Goal: Task Accomplishment & Management: Complete application form

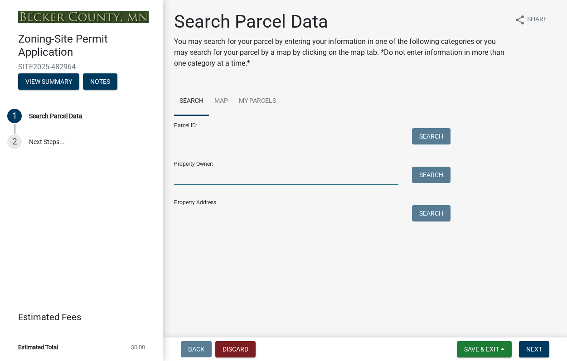
click at [290, 176] on input "Property Owner:" at bounding box center [286, 176] width 224 height 19
type input "[PERSON_NAME]"
click at [423, 181] on button "Search" at bounding box center [431, 175] width 39 height 16
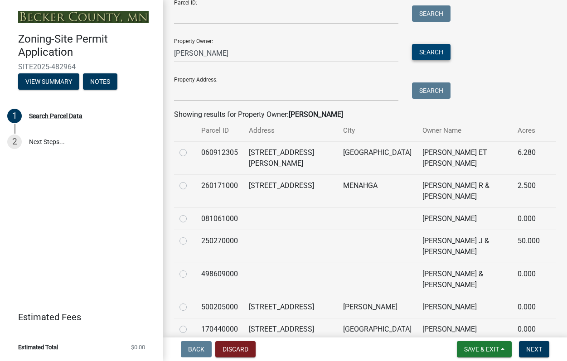
scroll to position [136, 0]
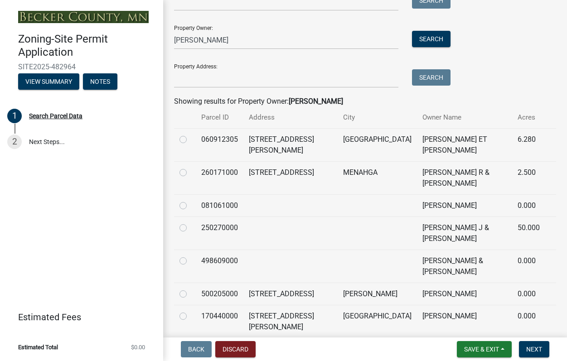
click at [190, 200] on label at bounding box center [190, 200] width 0 height 0
click at [190, 205] on input "radio" at bounding box center [193, 203] width 6 height 6
radio input "true"
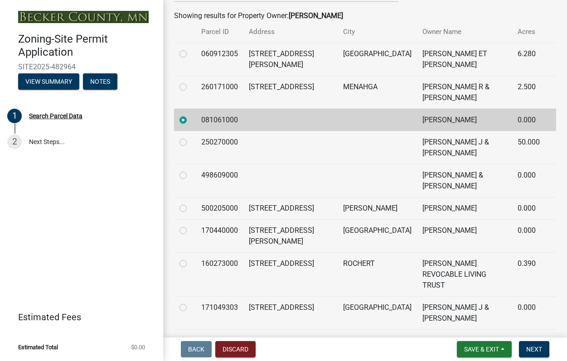
scroll to position [242, 0]
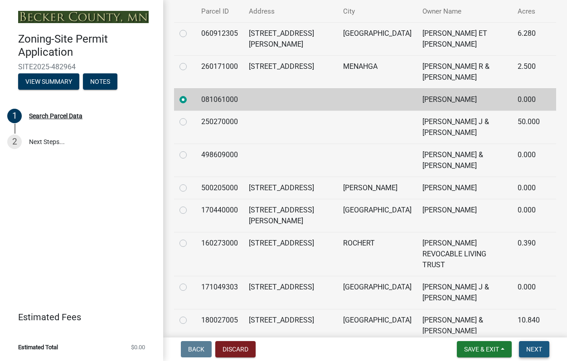
click at [534, 346] on span "Next" at bounding box center [534, 349] width 16 height 7
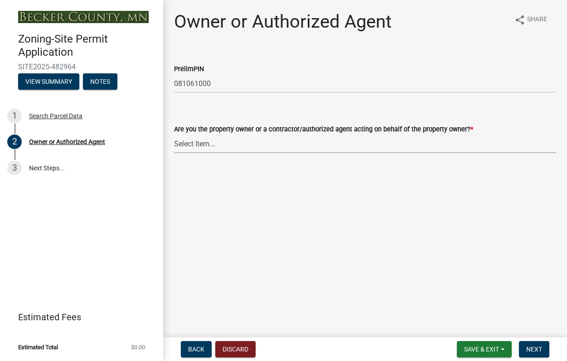
click at [246, 145] on select "Select Item... Property Owner Authorized Agent" at bounding box center [365, 144] width 382 height 19
click at [174, 135] on select "Select Item... Property Owner Authorized Agent" at bounding box center [365, 144] width 382 height 19
select select "3c674549-ed69-405f-b795-9fa3f7d47d9d"
click at [541, 342] on button "Next" at bounding box center [534, 349] width 30 height 16
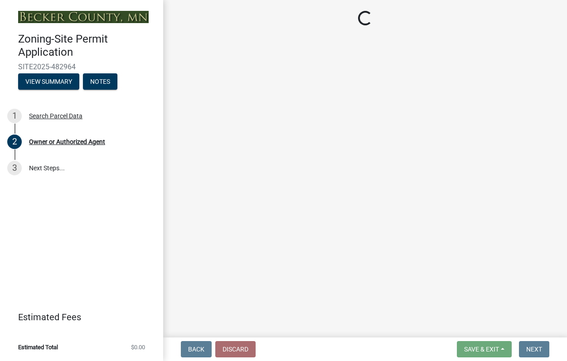
select select "a752e4d6-14bd-4f0f-bfe8-5b67ead45659"
select select "9319189b-bfdc-4147-b381-5e16084c0e7a"
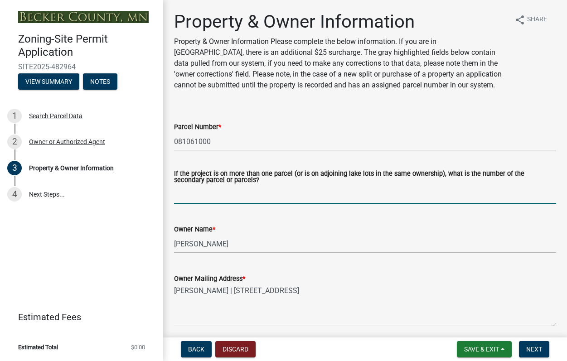
click at [282, 198] on input "If the project is on more than one parcel (or is on adjoining lake lots in the …" at bounding box center [365, 194] width 382 height 19
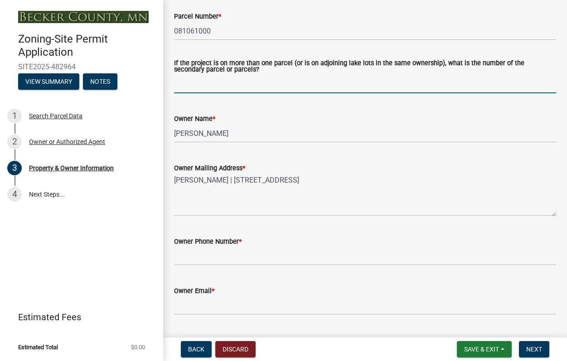
scroll to position [136, 0]
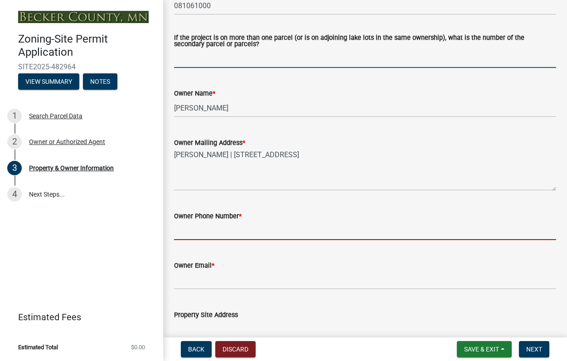
click at [268, 225] on input "Owner Phone Number *" at bounding box center [365, 231] width 382 height 19
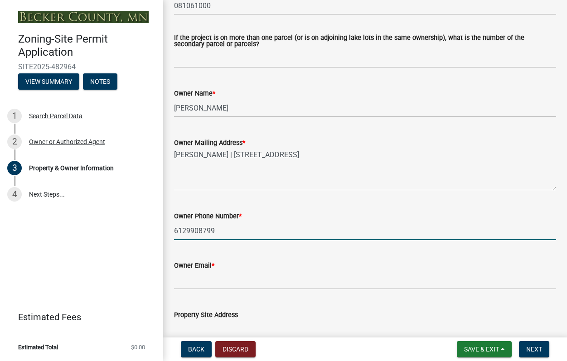
type input "6129908799"
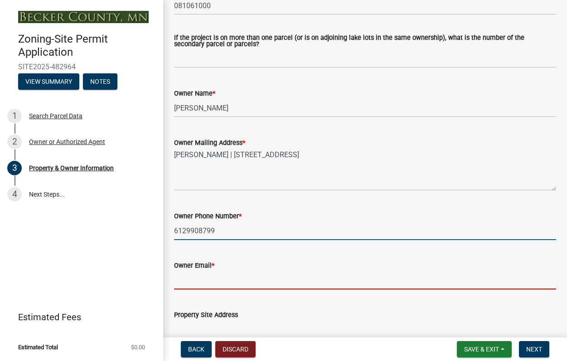
click at [252, 274] on input "Owner Email *" at bounding box center [365, 280] width 382 height 19
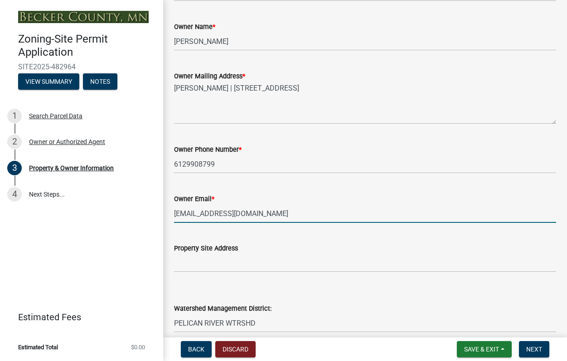
scroll to position [272, 0]
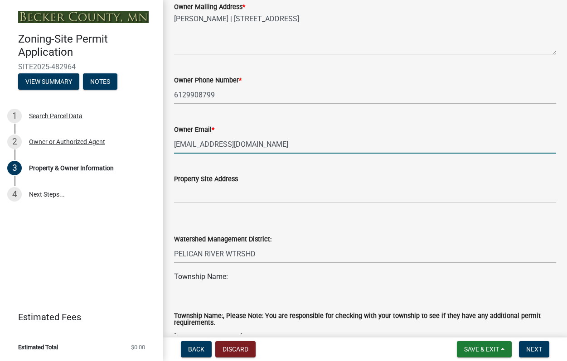
type input "[EMAIL_ADDRESS][DOMAIN_NAME]"
click at [236, 204] on wm-data-entity-input "Property Site Address" at bounding box center [365, 185] width 382 height 49
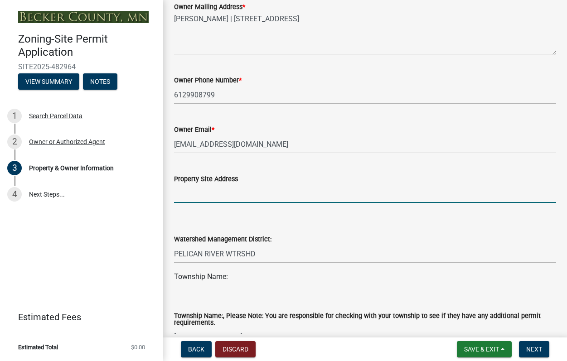
click at [238, 200] on input "Property Site Address" at bounding box center [365, 193] width 382 height 19
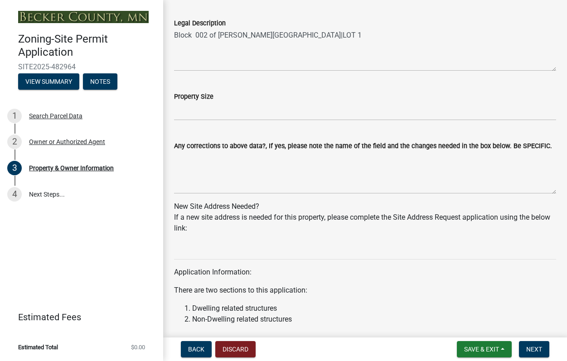
scroll to position [725, 0]
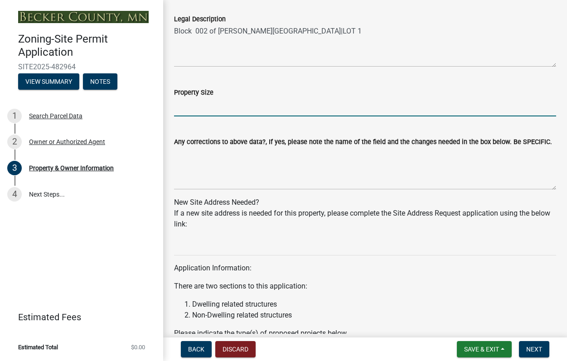
click at [235, 109] on input "Property Size" at bounding box center [365, 107] width 382 height 19
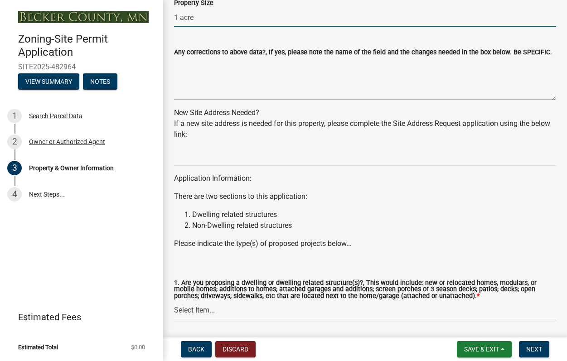
scroll to position [788, 0]
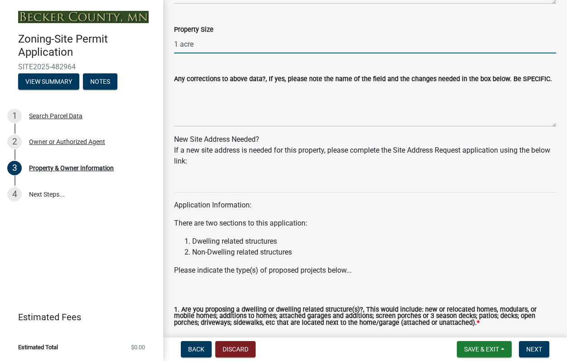
type input "1 acre"
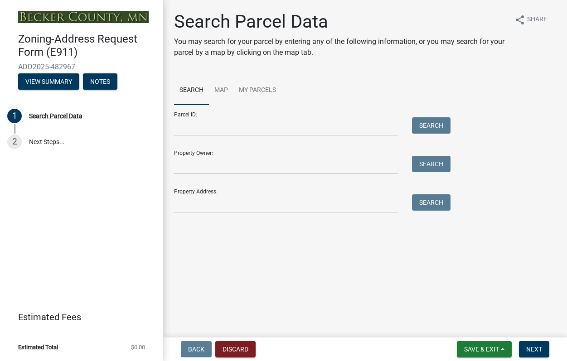
click at [279, 155] on div "Property Owner: Search" at bounding box center [310, 158] width 272 height 31
click at [269, 165] on input "Property Owner:" at bounding box center [286, 165] width 224 height 19
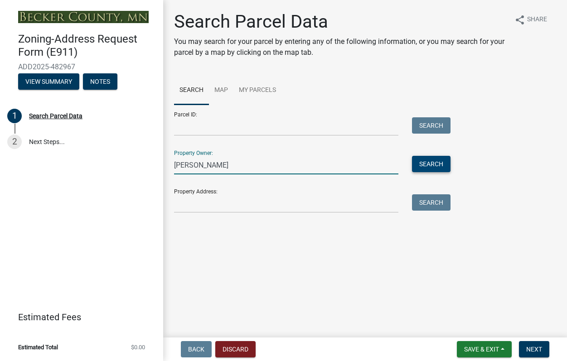
type input "carly brant"
click at [426, 168] on button "Search" at bounding box center [431, 164] width 39 height 16
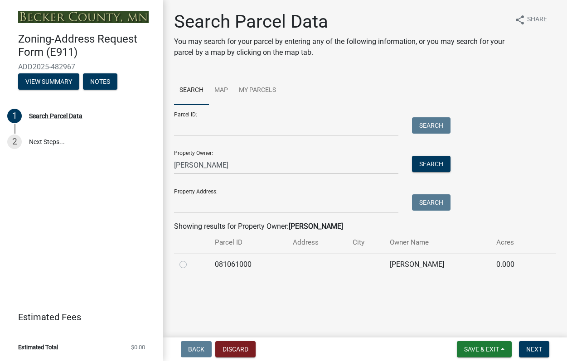
click at [190, 259] on label at bounding box center [190, 259] width 0 height 0
click at [190, 262] on input "radio" at bounding box center [193, 262] width 6 height 6
radio input "true"
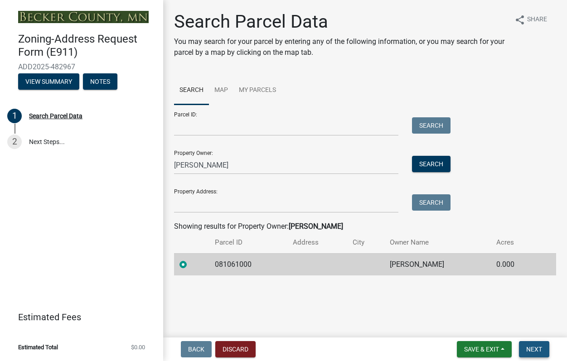
click at [530, 345] on button "Next" at bounding box center [534, 349] width 30 height 16
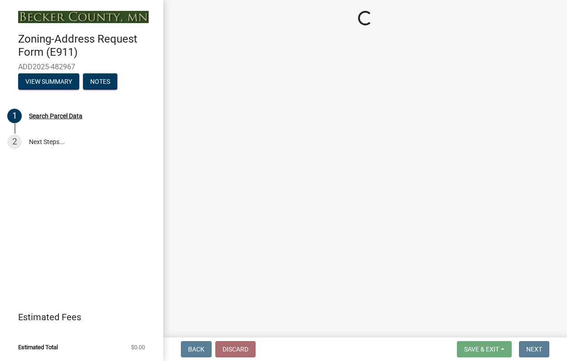
select select "e7b26e63-6779-410d-8d26-0e3e9a38054a"
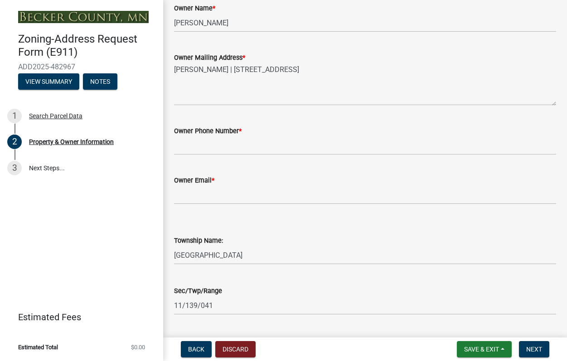
scroll to position [136, 0]
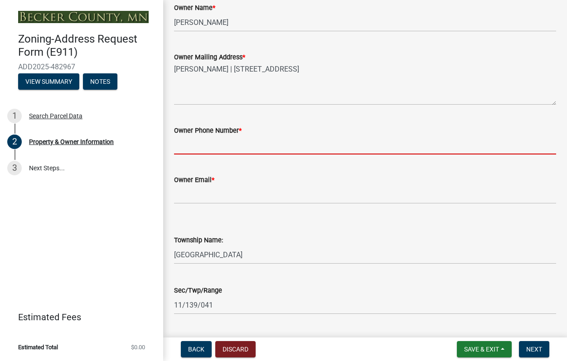
click at [257, 148] on input "Owner Phone Number *" at bounding box center [365, 145] width 382 height 19
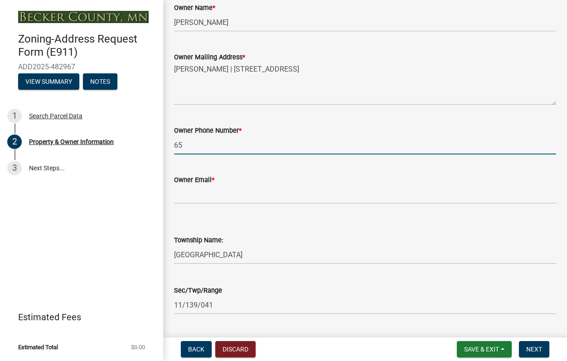
type input "6"
type input "6129908799"
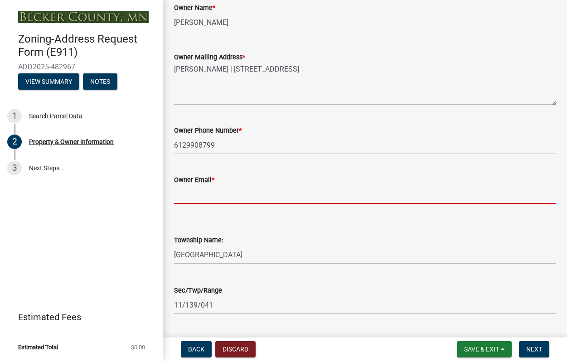
click at [252, 194] on input "Owner Email *" at bounding box center [365, 194] width 382 height 19
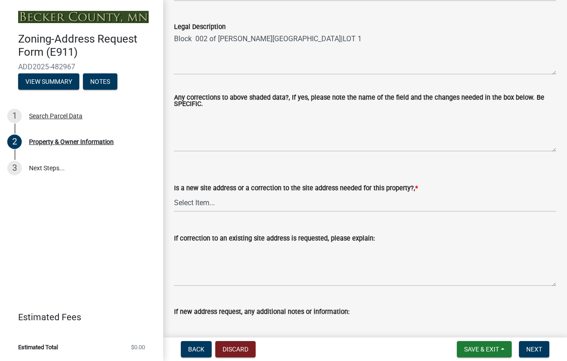
scroll to position [453, 0]
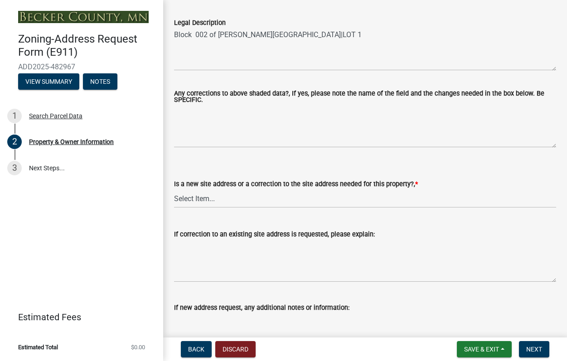
type input "[EMAIL_ADDRESS][DOMAIN_NAME]"
click at [278, 198] on select "Select Item... New Site Address Needed Correction to Site Address Needed I alre…" at bounding box center [365, 198] width 382 height 19
click at [174, 190] on select "Select Item... New Site Address Needed Correction to Site Address Needed I alre…" at bounding box center [365, 198] width 382 height 19
select select "089283cf-a855-4b61-bd43-ab3cb6f1e684"
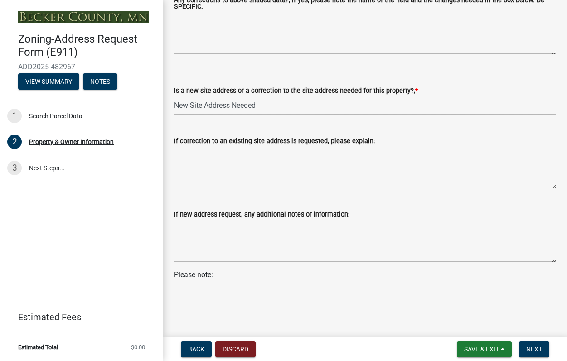
scroll to position [547, 0]
click at [539, 346] on span "Next" at bounding box center [534, 349] width 16 height 7
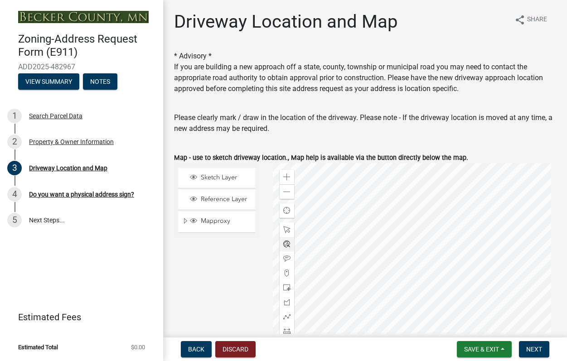
scroll to position [136, 0]
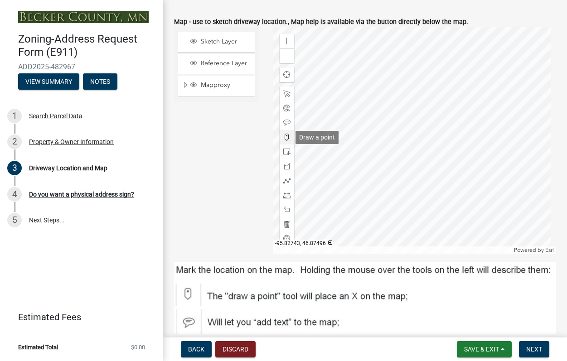
click at [283, 136] on span at bounding box center [286, 137] width 7 height 7
click at [387, 110] on div at bounding box center [414, 140] width 283 height 227
click at [393, 108] on div at bounding box center [414, 140] width 283 height 227
click at [393, 118] on div at bounding box center [414, 140] width 283 height 227
click at [394, 115] on div at bounding box center [414, 140] width 283 height 227
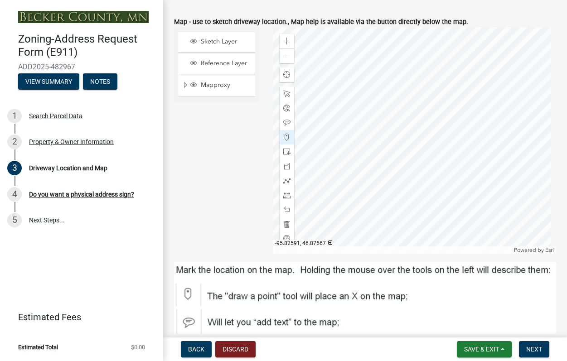
click at [392, 110] on div at bounding box center [414, 140] width 283 height 227
click at [392, 105] on div at bounding box center [414, 140] width 283 height 227
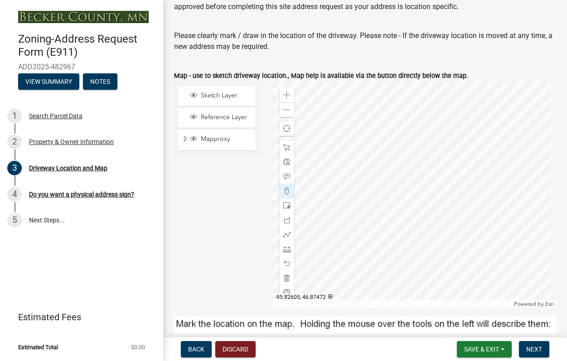
scroll to position [45, 0]
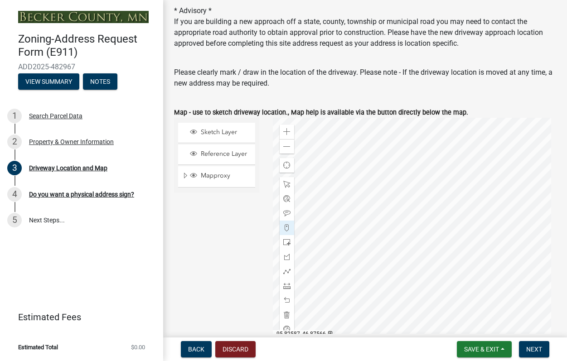
click at [395, 202] on div at bounding box center [414, 231] width 283 height 227
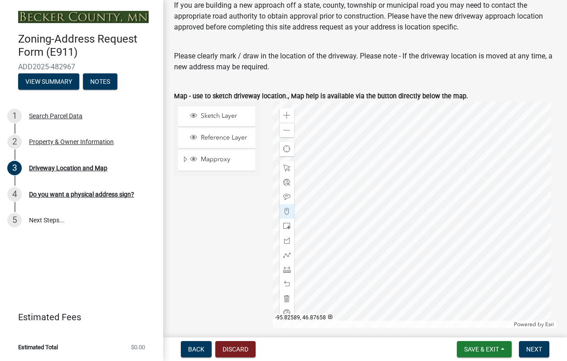
scroll to position [136, 0]
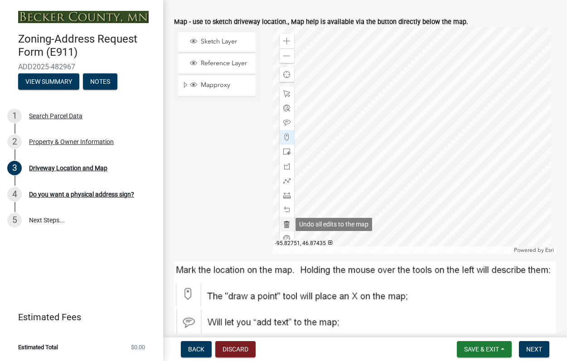
click at [286, 225] on span at bounding box center [286, 224] width 7 height 7
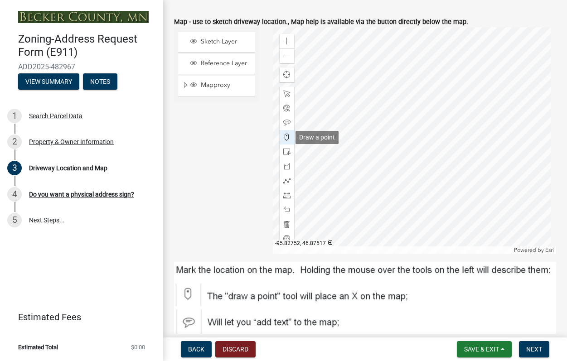
click at [285, 137] on span at bounding box center [286, 137] width 7 height 7
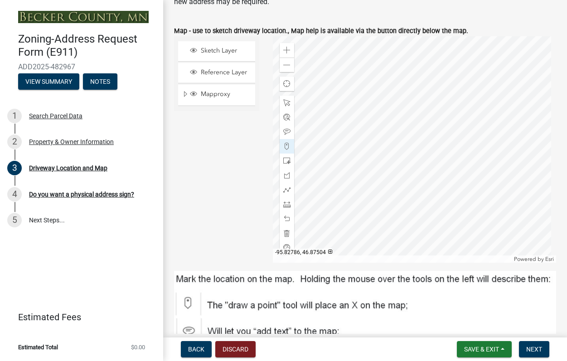
scroll to position [45, 0]
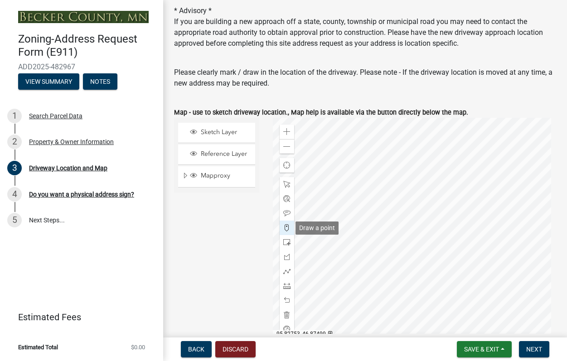
click at [284, 227] on span at bounding box center [286, 227] width 7 height 7
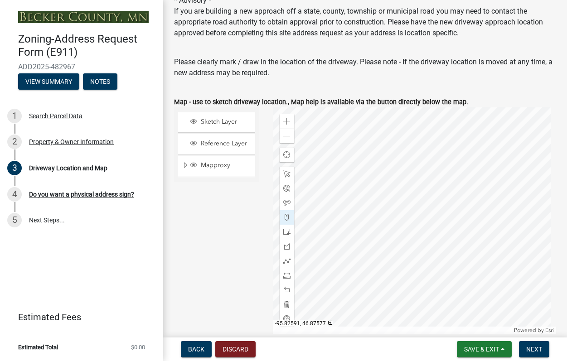
click at [392, 181] on div at bounding box center [414, 220] width 283 height 227
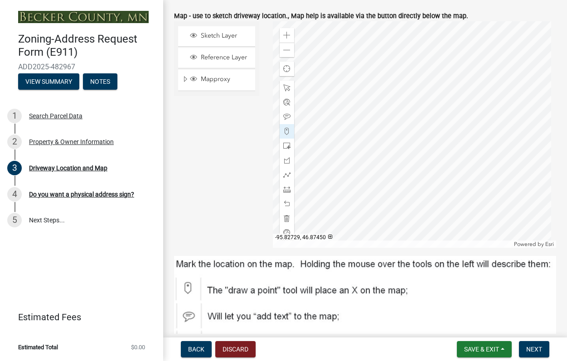
scroll to position [91, 0]
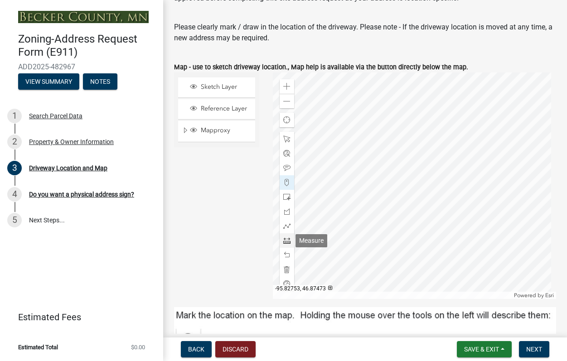
click at [285, 240] on span at bounding box center [286, 240] width 7 height 7
click at [391, 148] on div at bounding box center [414, 186] width 283 height 227
click at [392, 155] on div at bounding box center [414, 186] width 283 height 227
click at [393, 150] on div at bounding box center [414, 186] width 283 height 227
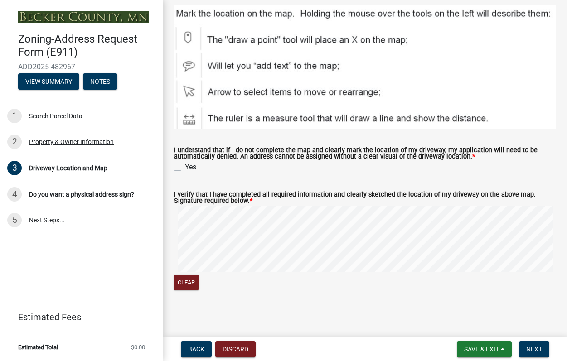
scroll to position [393, 0]
click at [185, 279] on button "Clear" at bounding box center [186, 282] width 24 height 15
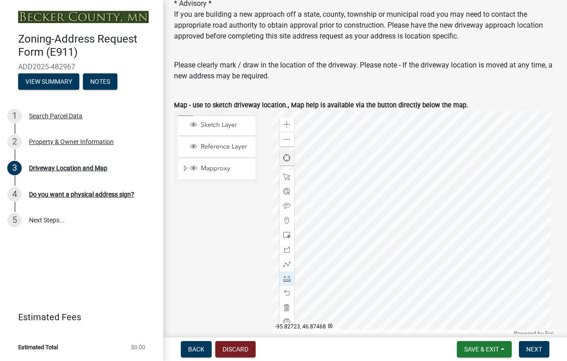
scroll to position [91, 0]
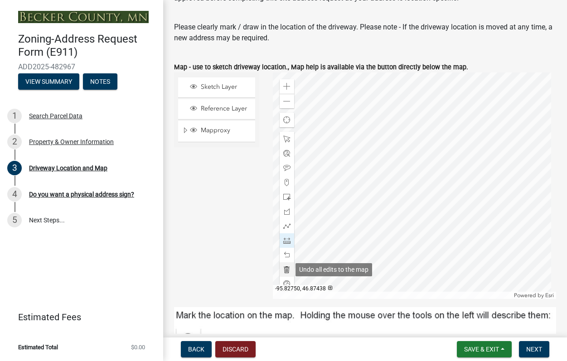
click at [286, 272] on span at bounding box center [286, 269] width 7 height 7
click at [285, 198] on span at bounding box center [286, 197] width 7 height 7
click at [390, 147] on div at bounding box center [414, 186] width 283 height 227
click at [392, 153] on div at bounding box center [414, 186] width 283 height 227
click at [391, 149] on div at bounding box center [414, 186] width 283 height 227
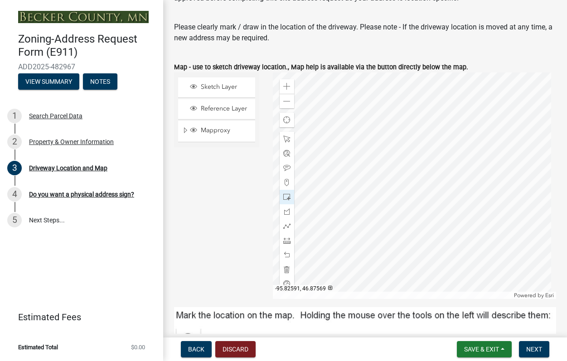
click at [391, 154] on div at bounding box center [414, 186] width 283 height 227
click at [390, 163] on div at bounding box center [414, 186] width 283 height 227
click at [287, 267] on span at bounding box center [286, 269] width 7 height 7
click at [283, 198] on span at bounding box center [286, 197] width 7 height 7
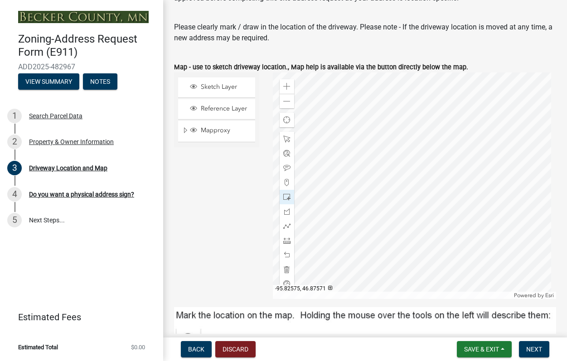
click at [400, 153] on div at bounding box center [414, 186] width 283 height 227
click at [286, 241] on span at bounding box center [286, 240] width 7 height 7
click at [390, 152] on div at bounding box center [414, 186] width 283 height 227
click at [391, 152] on div at bounding box center [414, 186] width 283 height 227
click at [388, 159] on div at bounding box center [414, 186] width 283 height 227
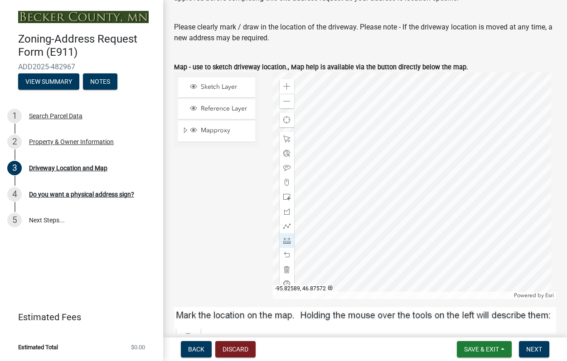
click at [389, 162] on div at bounding box center [414, 186] width 283 height 227
click at [391, 162] on div at bounding box center [414, 186] width 283 height 227
click at [286, 272] on span at bounding box center [286, 269] width 7 height 7
click at [286, 197] on span at bounding box center [286, 197] width 7 height 7
click at [387, 157] on div at bounding box center [414, 186] width 283 height 227
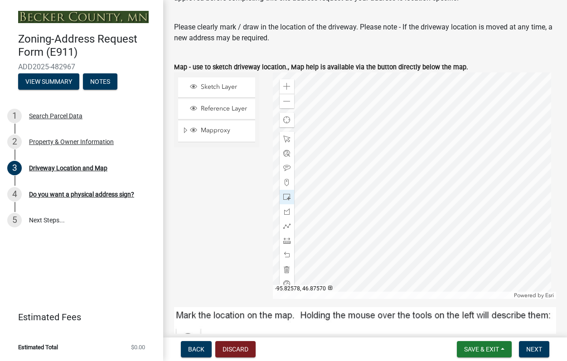
click at [396, 164] on div at bounding box center [414, 186] width 283 height 227
click at [284, 241] on span at bounding box center [286, 240] width 7 height 7
click at [387, 163] on div at bounding box center [414, 186] width 283 height 227
click at [388, 161] on div at bounding box center [414, 186] width 283 height 227
click at [388, 165] on div at bounding box center [414, 186] width 283 height 227
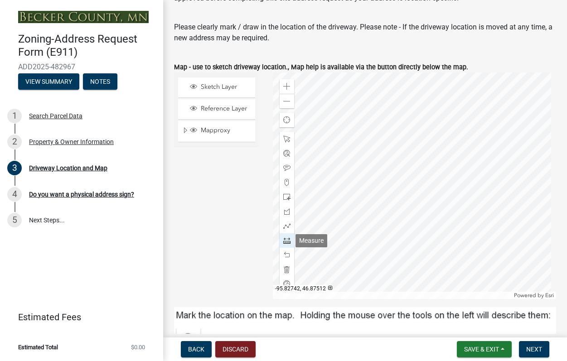
click at [285, 240] on span at bounding box center [286, 240] width 7 height 7
click at [285, 170] on span at bounding box center [286, 168] width 7 height 7
click at [395, 158] on div at bounding box center [414, 186] width 283 height 227
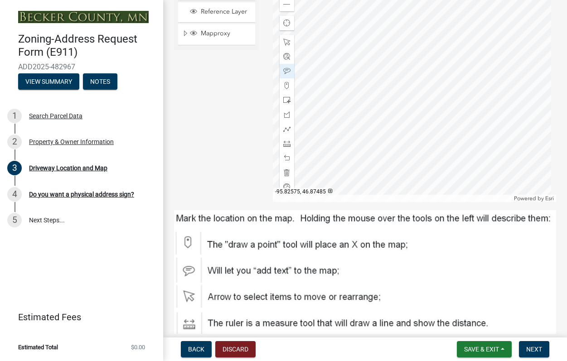
scroll to position [136, 0]
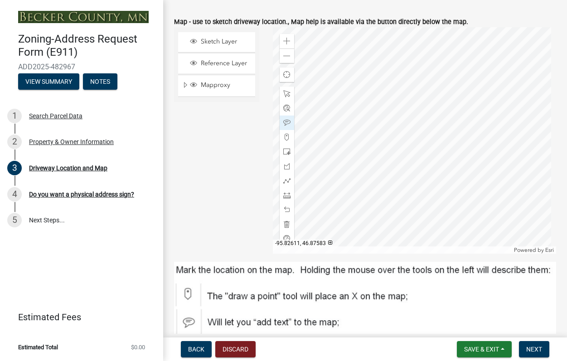
click at [373, 106] on div at bounding box center [414, 140] width 283 height 227
click at [401, 128] on div at bounding box center [414, 140] width 283 height 227
click at [284, 224] on span at bounding box center [286, 224] width 7 height 7
click at [285, 138] on span at bounding box center [286, 137] width 7 height 7
click at [387, 122] on div at bounding box center [414, 140] width 283 height 227
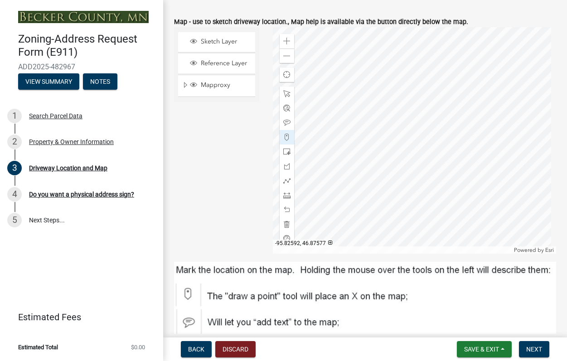
click at [387, 122] on div at bounding box center [414, 140] width 283 height 227
drag, startPoint x: 286, startPoint y: 196, endPoint x: 291, endPoint y: 191, distance: 7.4
click at [286, 196] on span at bounding box center [286, 195] width 7 height 7
click at [387, 123] on div at bounding box center [414, 140] width 283 height 227
click at [388, 127] on div at bounding box center [414, 140] width 283 height 227
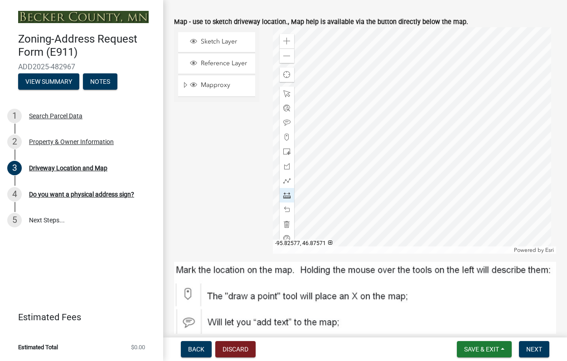
click at [396, 127] on div at bounding box center [414, 140] width 283 height 227
click at [395, 124] on div at bounding box center [414, 140] width 283 height 227
click at [388, 123] on div at bounding box center [414, 140] width 283 height 227
click at [283, 94] on span at bounding box center [286, 93] width 7 height 7
click at [287, 92] on span at bounding box center [286, 93] width 7 height 7
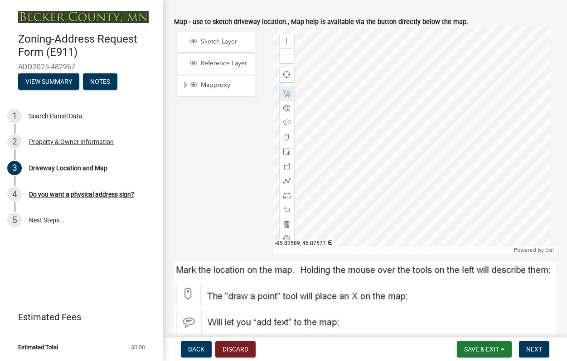
click at [390, 121] on div at bounding box center [414, 140] width 283 height 227
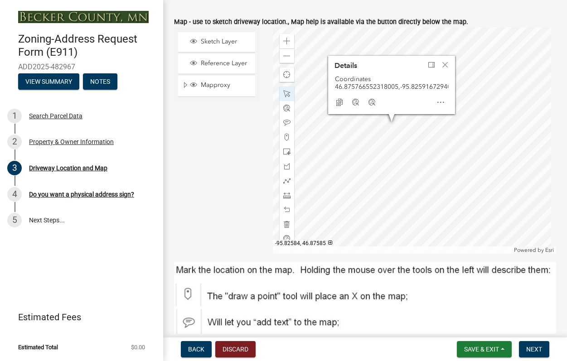
click at [415, 106] on div "Copy Coordinates Google Bing" at bounding box center [391, 102] width 121 height 18
click at [444, 61] on span "Close" at bounding box center [445, 64] width 7 height 7
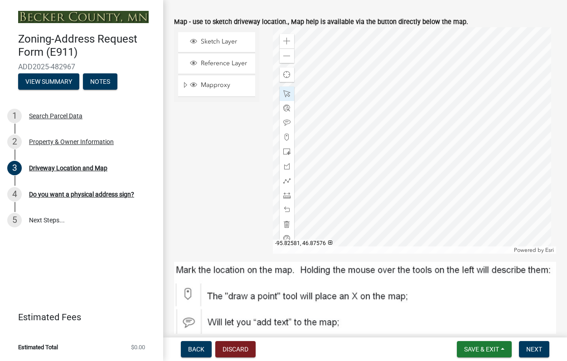
click at [395, 122] on div at bounding box center [414, 140] width 283 height 227
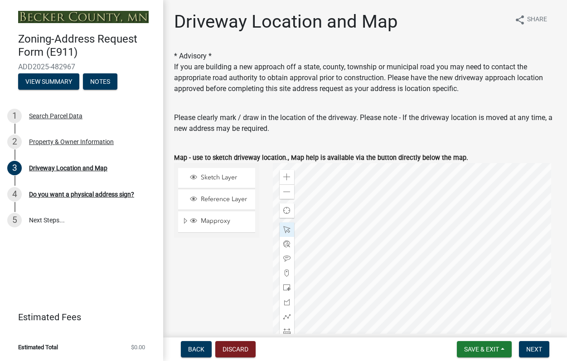
scroll to position [45, 0]
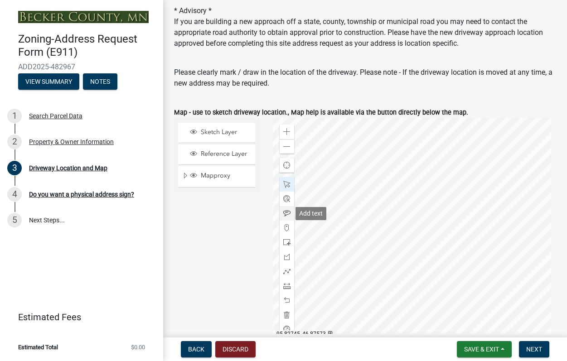
click at [285, 213] on span at bounding box center [286, 213] width 7 height 7
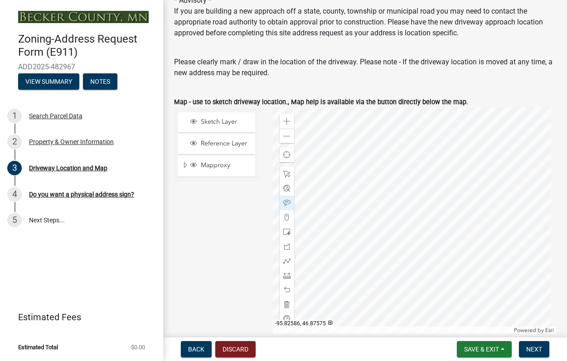
click at [392, 203] on div at bounding box center [414, 220] width 283 height 227
click at [283, 303] on span at bounding box center [286, 304] width 7 height 7
click at [286, 218] on span at bounding box center [286, 217] width 7 height 7
click at [389, 201] on div at bounding box center [414, 220] width 283 height 227
click at [285, 204] on span at bounding box center [286, 202] width 7 height 7
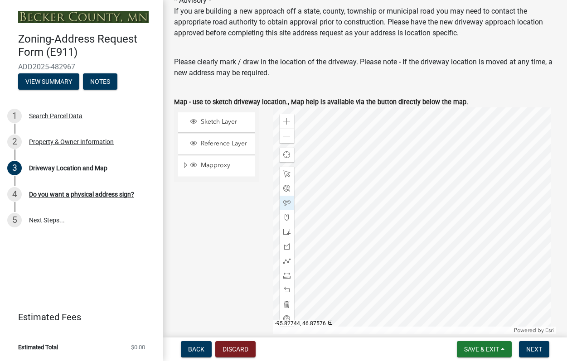
click at [302, 203] on div at bounding box center [414, 220] width 283 height 227
click at [352, 201] on div at bounding box center [414, 220] width 283 height 227
click at [290, 196] on div at bounding box center [414, 220] width 283 height 227
click at [387, 194] on div at bounding box center [414, 220] width 283 height 227
click at [284, 303] on span at bounding box center [286, 304] width 7 height 7
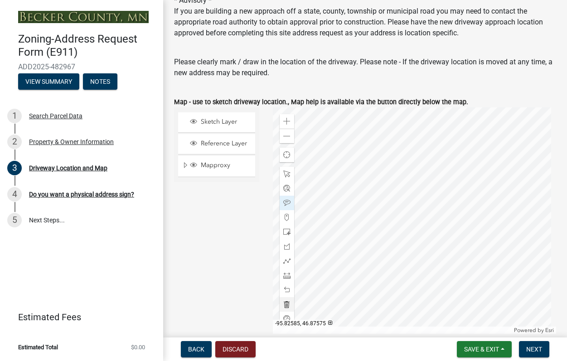
click at [392, 199] on div at bounding box center [414, 220] width 283 height 227
click at [285, 217] on span at bounding box center [286, 217] width 7 height 7
click at [389, 195] on div at bounding box center [414, 220] width 283 height 227
click at [286, 203] on span at bounding box center [286, 202] width 7 height 7
click at [391, 194] on div at bounding box center [414, 220] width 283 height 227
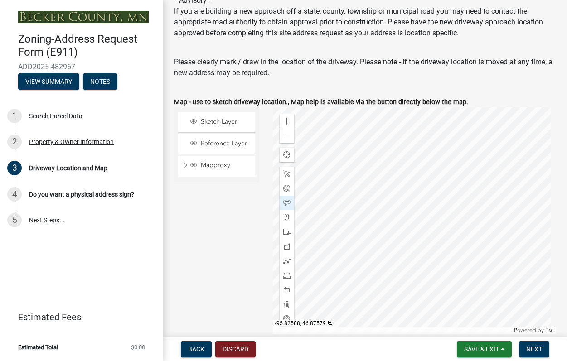
click at [390, 195] on div at bounding box center [414, 220] width 283 height 227
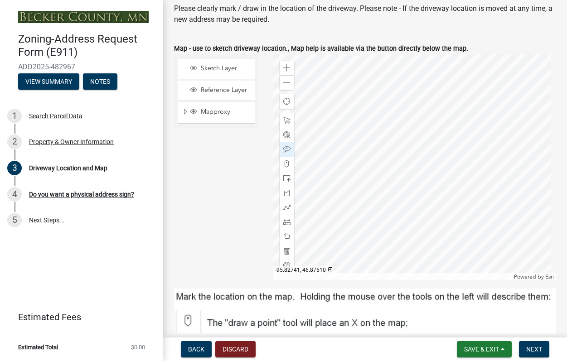
scroll to position [101, 0]
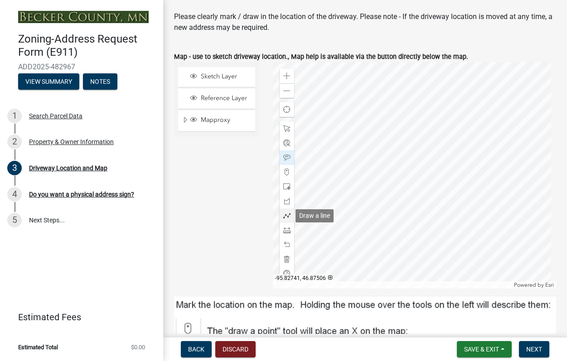
click at [284, 215] on span at bounding box center [286, 215] width 7 height 7
click at [395, 150] on div at bounding box center [414, 175] width 283 height 227
click at [394, 150] on div at bounding box center [414, 175] width 283 height 227
click at [404, 145] on div at bounding box center [414, 175] width 283 height 227
click at [404, 144] on div at bounding box center [414, 175] width 283 height 227
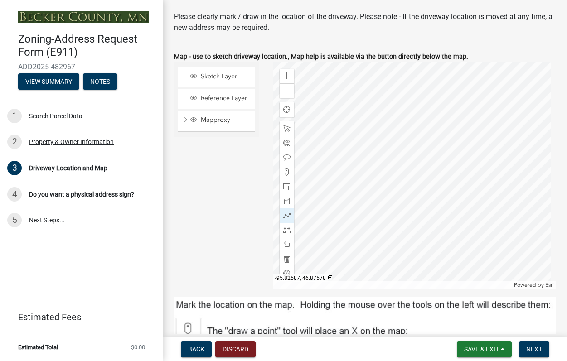
click at [404, 144] on div at bounding box center [414, 175] width 283 height 227
click at [448, 269] on div at bounding box center [414, 175] width 283 height 227
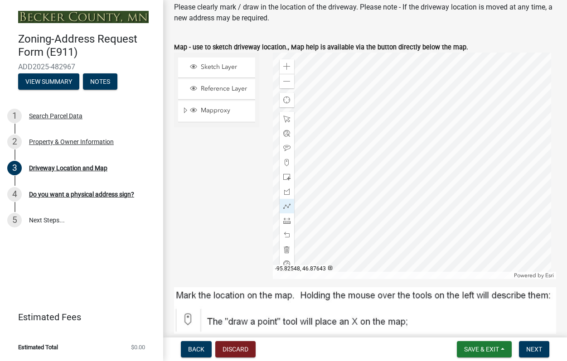
scroll to position [30, 0]
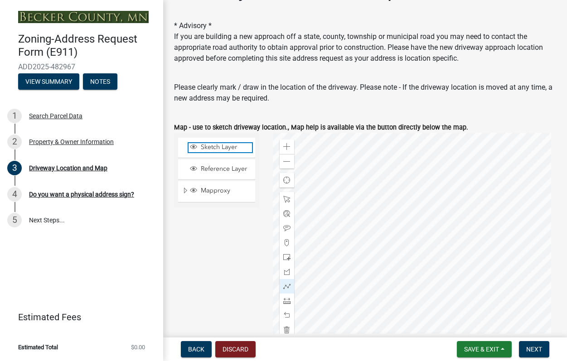
click at [211, 147] on span "Sketch Layer" at bounding box center [225, 147] width 53 height 8
click at [217, 167] on span "Reference Layer" at bounding box center [225, 169] width 53 height 8
click at [216, 187] on span "Mapproxy" at bounding box center [225, 191] width 53 height 8
click at [219, 171] on span "Reference Layer" at bounding box center [225, 169] width 53 height 8
click at [218, 150] on span "Sketch Layer" at bounding box center [225, 147] width 53 height 8
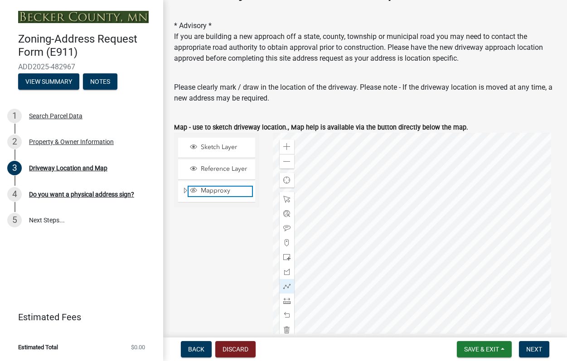
click at [216, 194] on span "Mapproxy" at bounding box center [225, 191] width 53 height 8
click at [393, 234] on div at bounding box center [414, 246] width 283 height 227
